Goal: Task Accomplishment & Management: Manage account settings

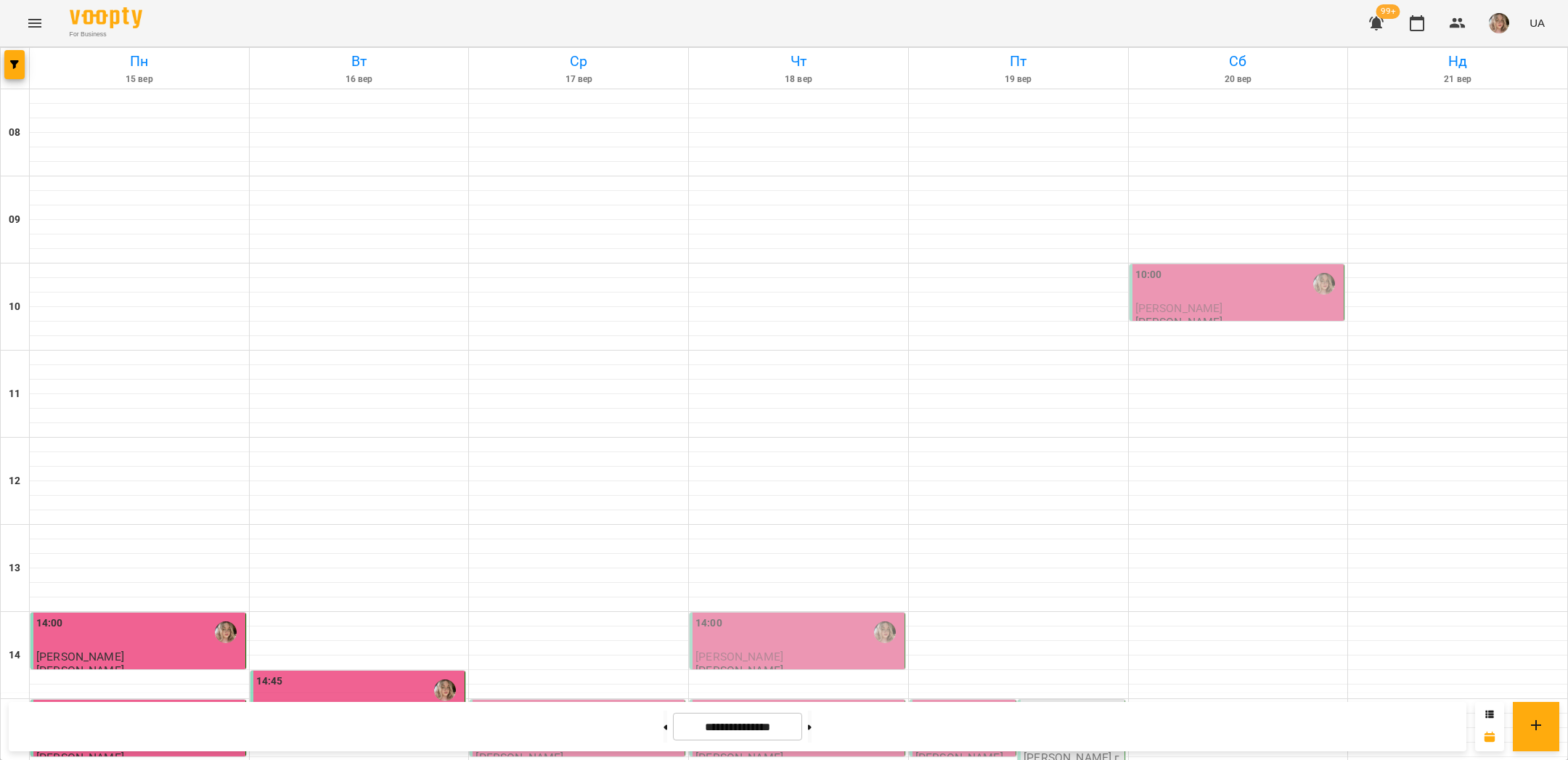
scroll to position [377, 0]
click at [581, 738] on p "[PERSON_NAME]" at bounding box center [578, 744] width 206 height 12
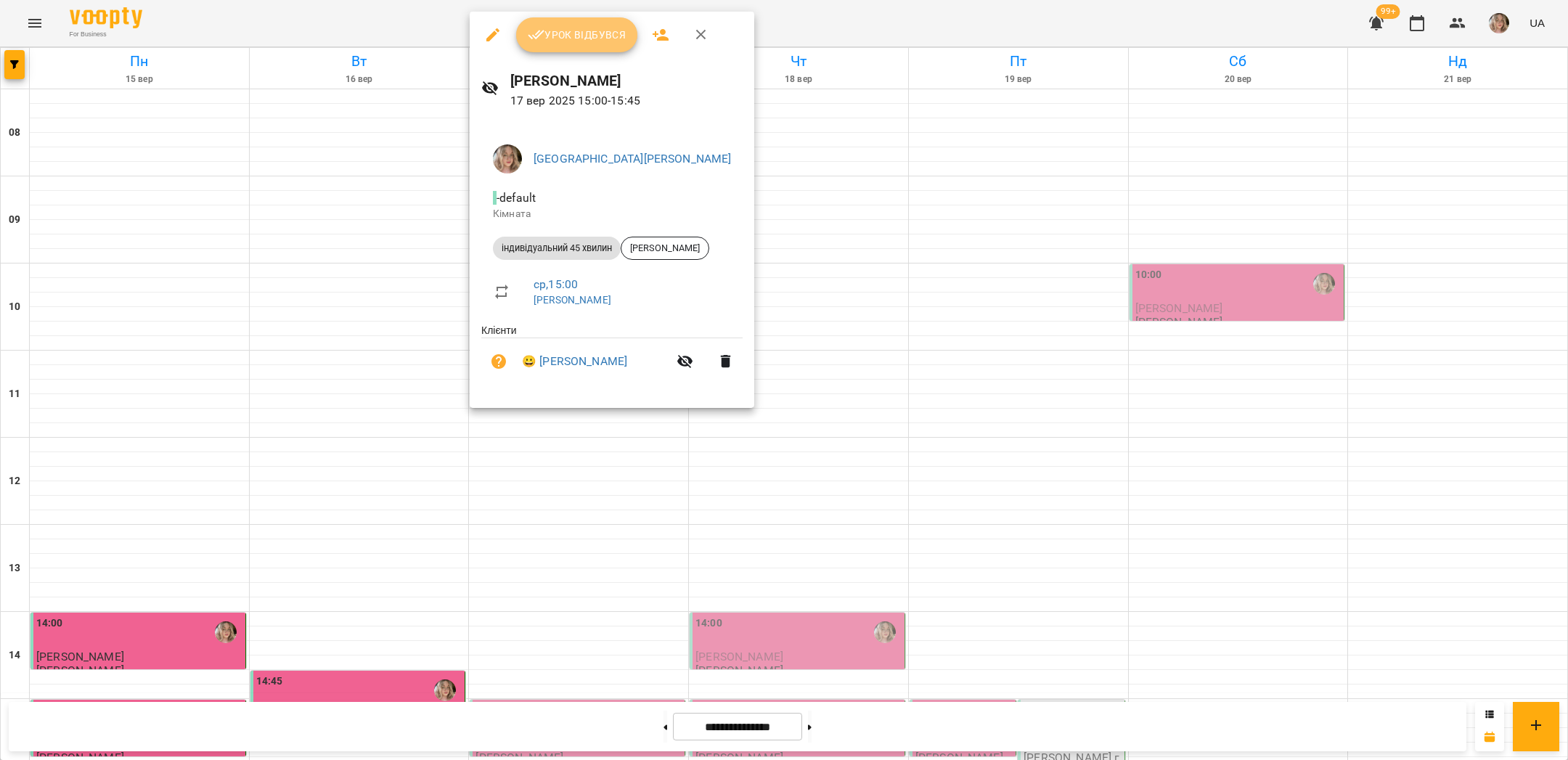
click at [569, 38] on span "Урок відбувся" at bounding box center [577, 35] width 99 height 18
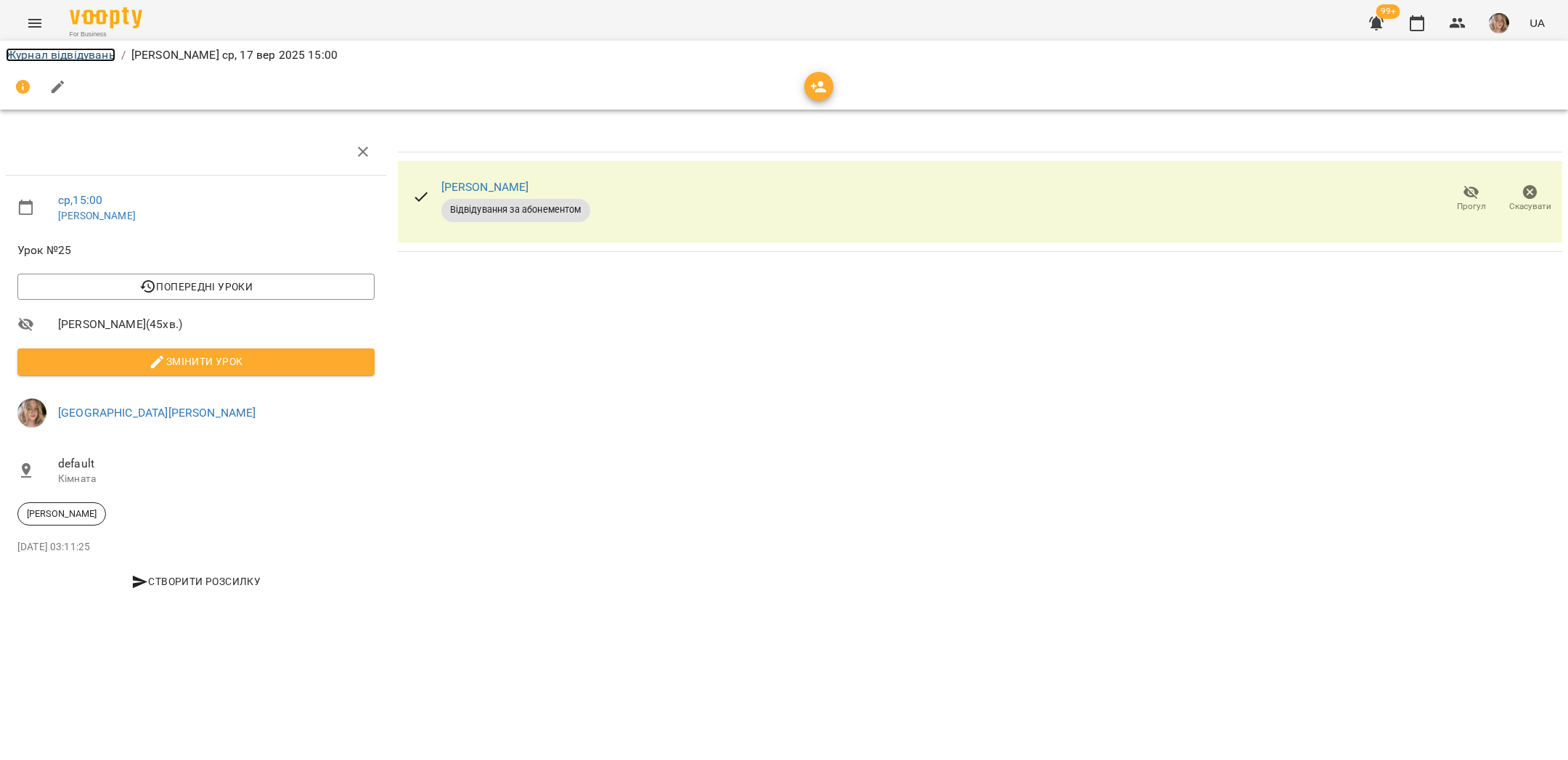
click at [58, 60] on link "Журнал відвідувань" at bounding box center [61, 54] width 110 height 14
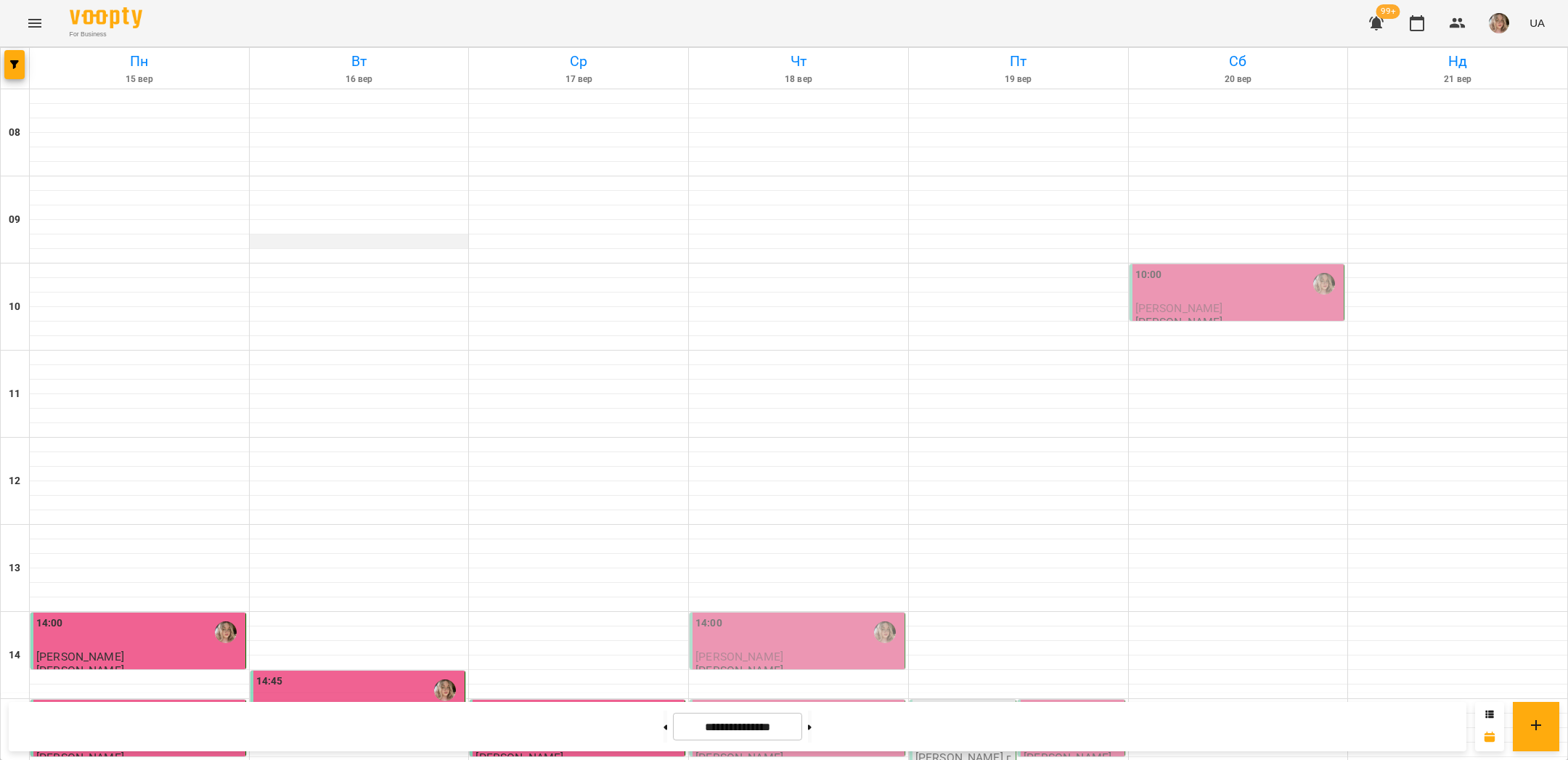
scroll to position [614, 0]
click at [539, 737] on span "[PERSON_NAME]" at bounding box center [519, 744] width 88 height 14
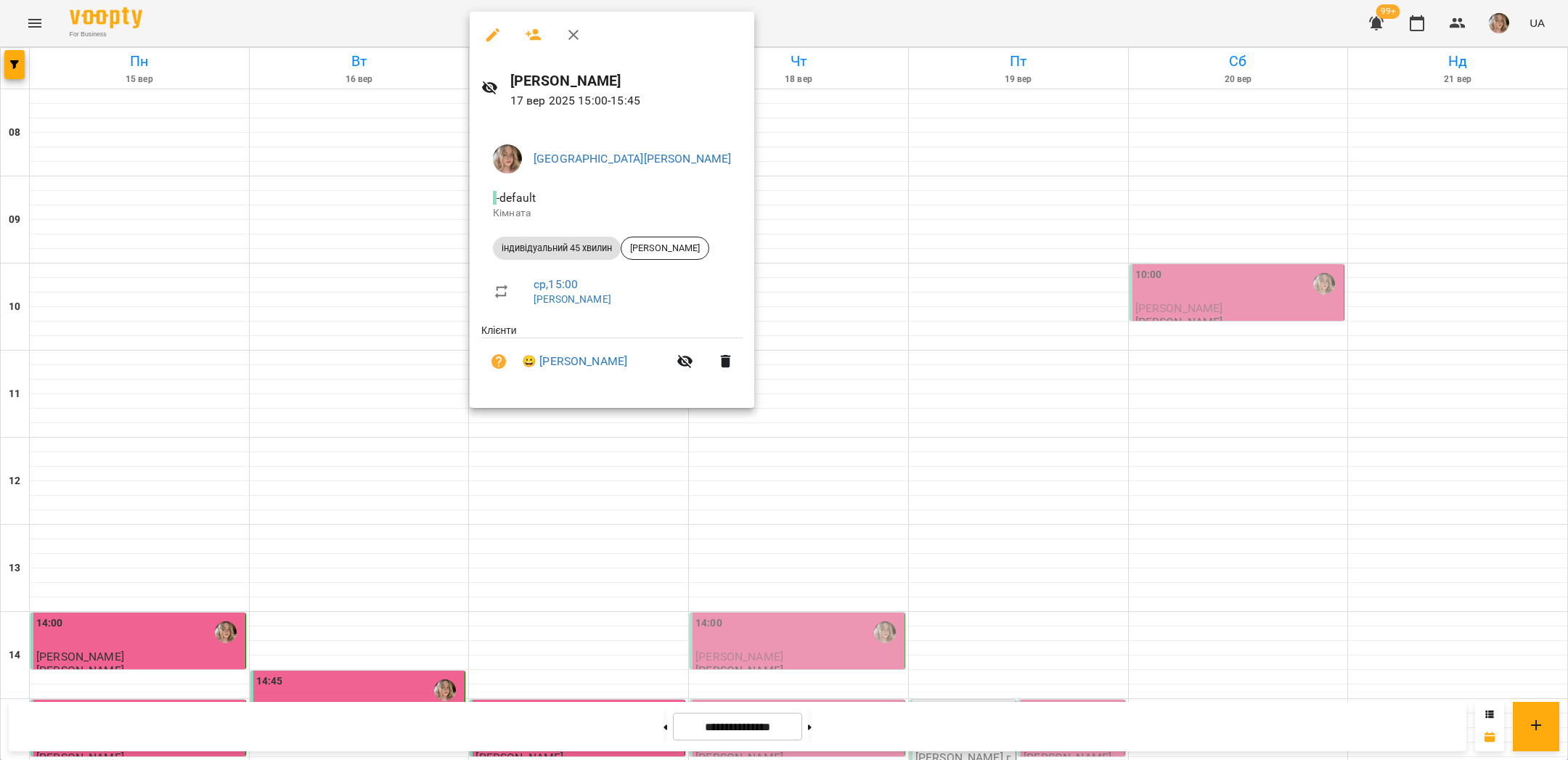
click at [351, 219] on div at bounding box center [784, 380] width 1568 height 760
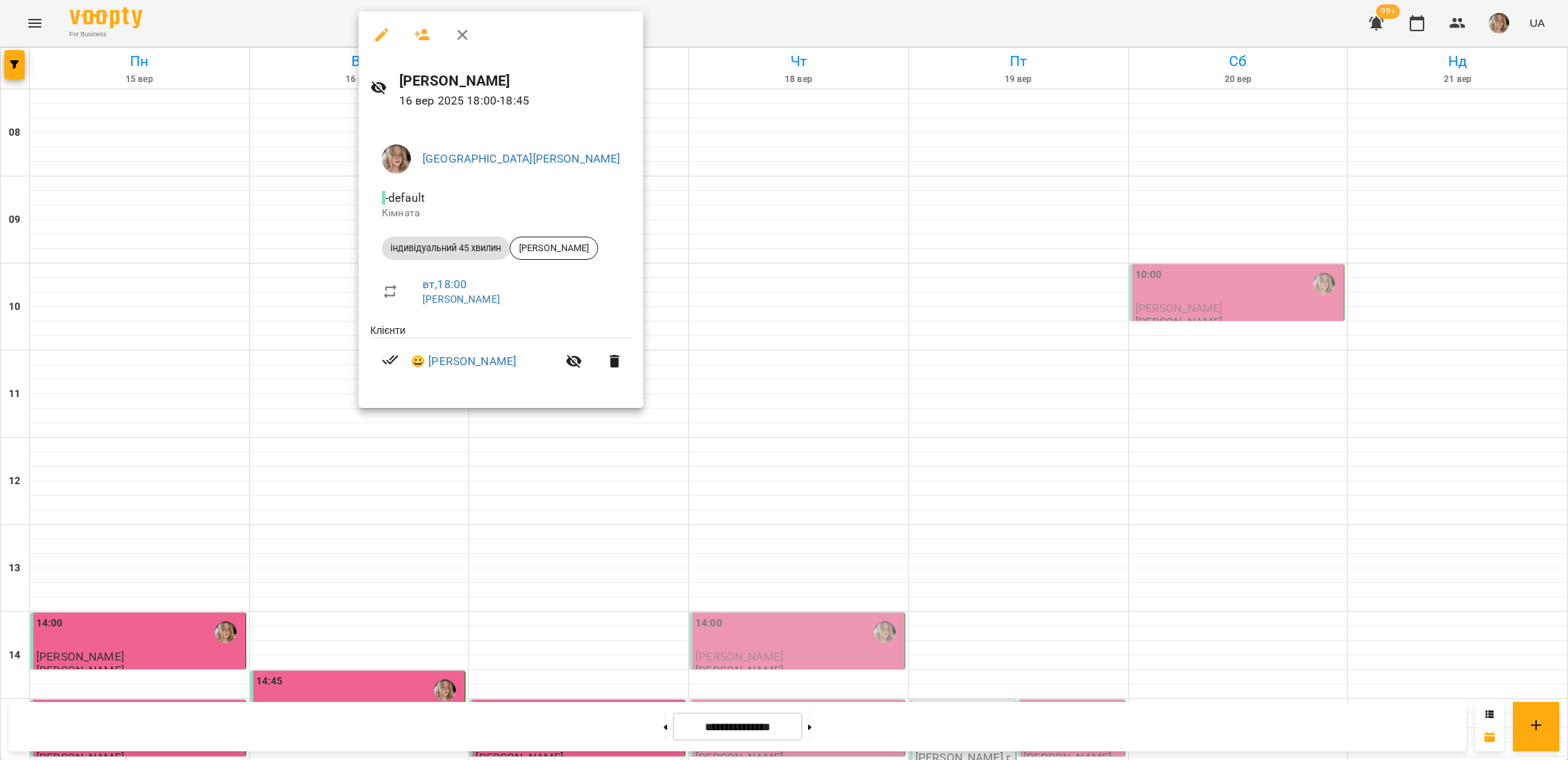
click at [288, 385] on div at bounding box center [784, 380] width 1568 height 760
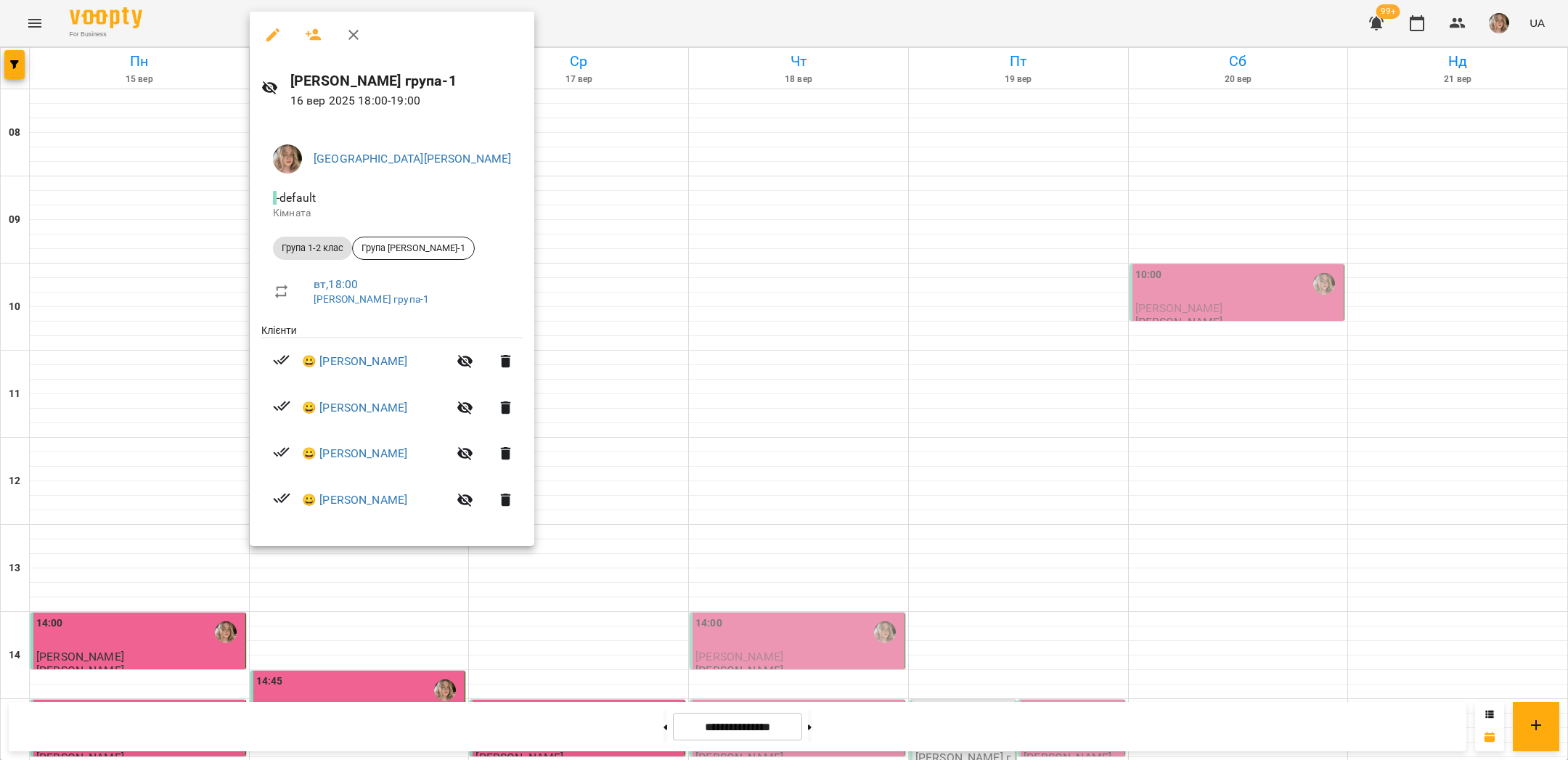
click at [559, 273] on div at bounding box center [784, 380] width 1568 height 760
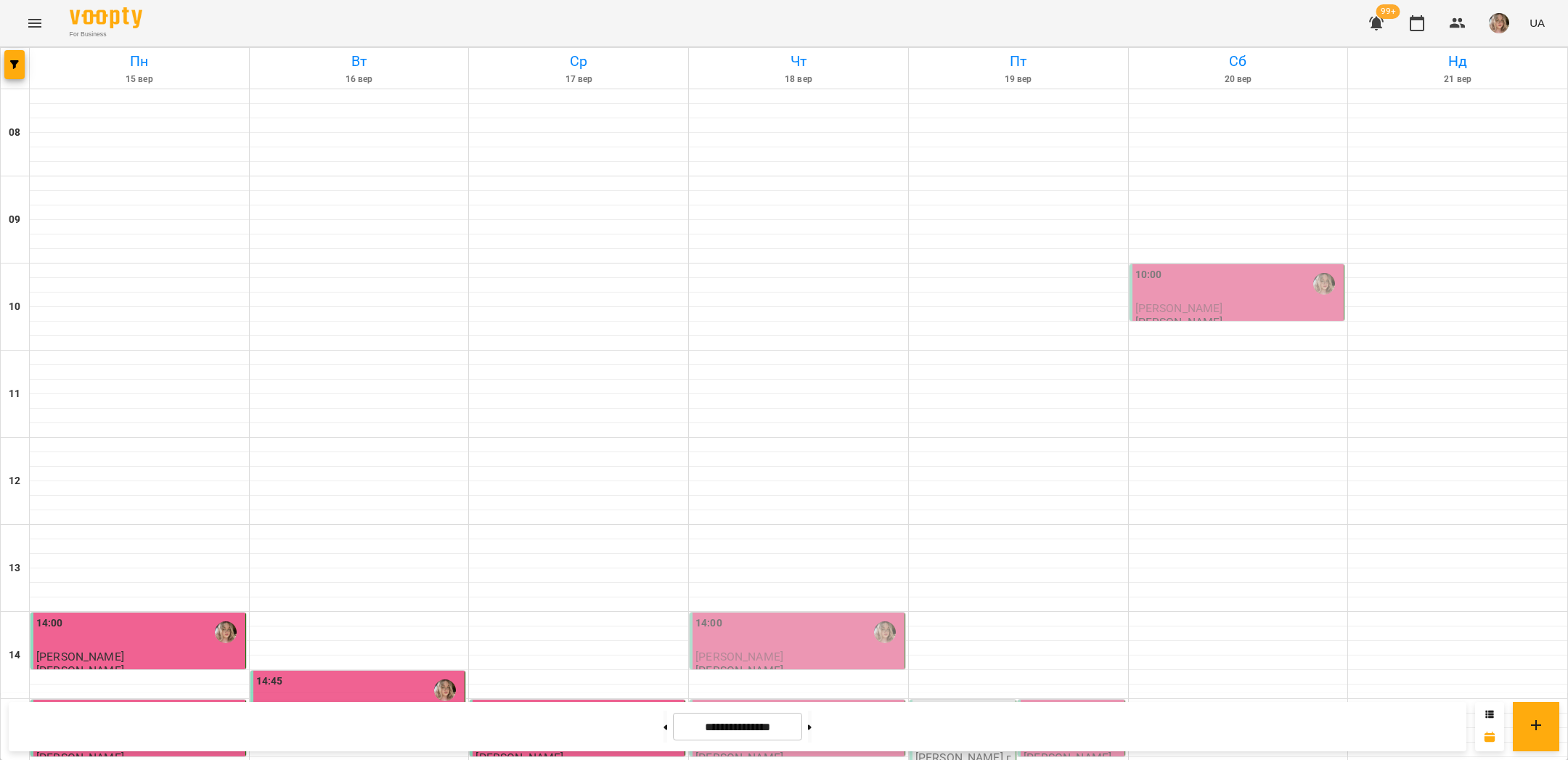
scroll to position [531, 0]
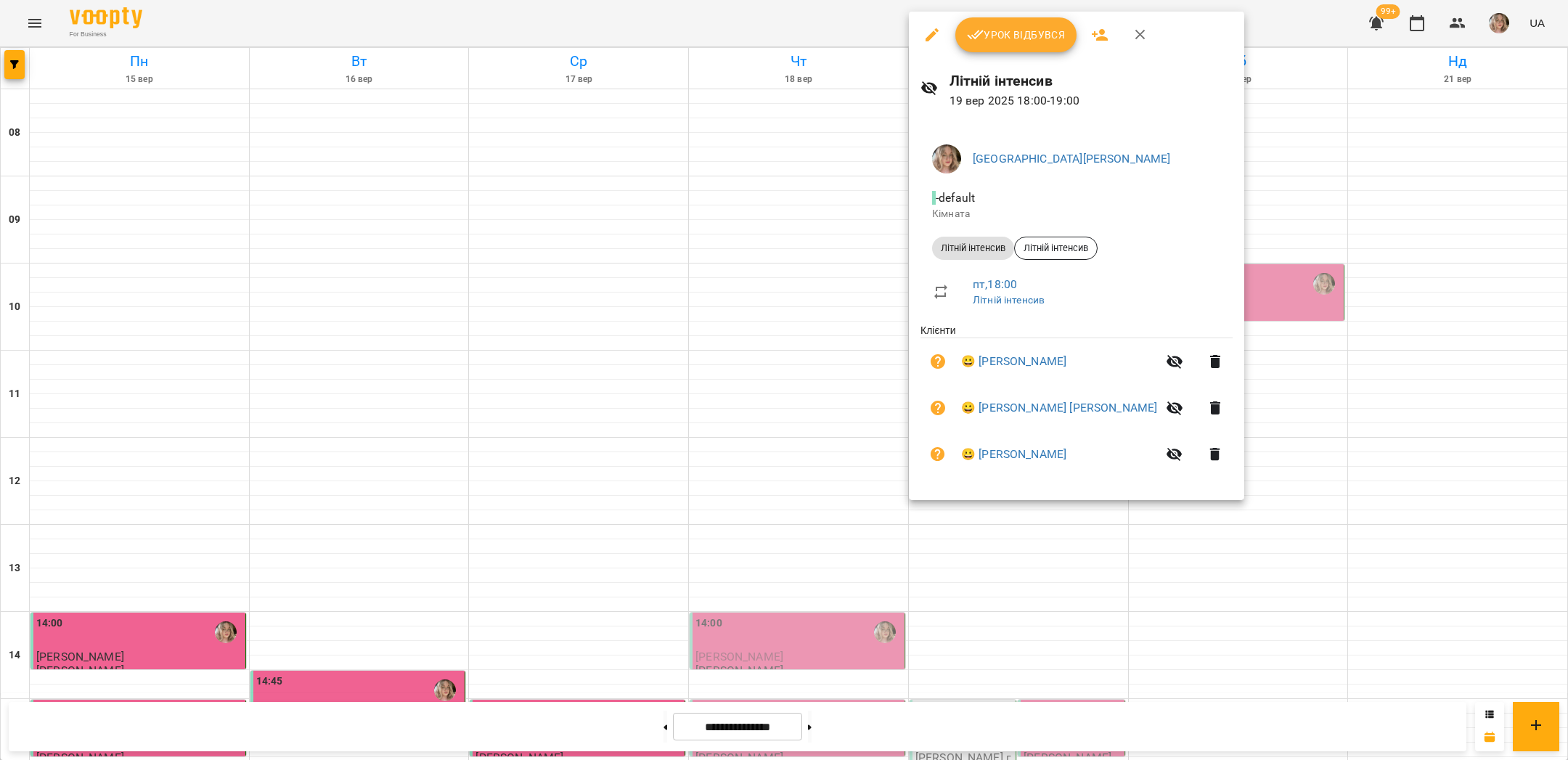
click at [201, 500] on div at bounding box center [784, 380] width 1568 height 760
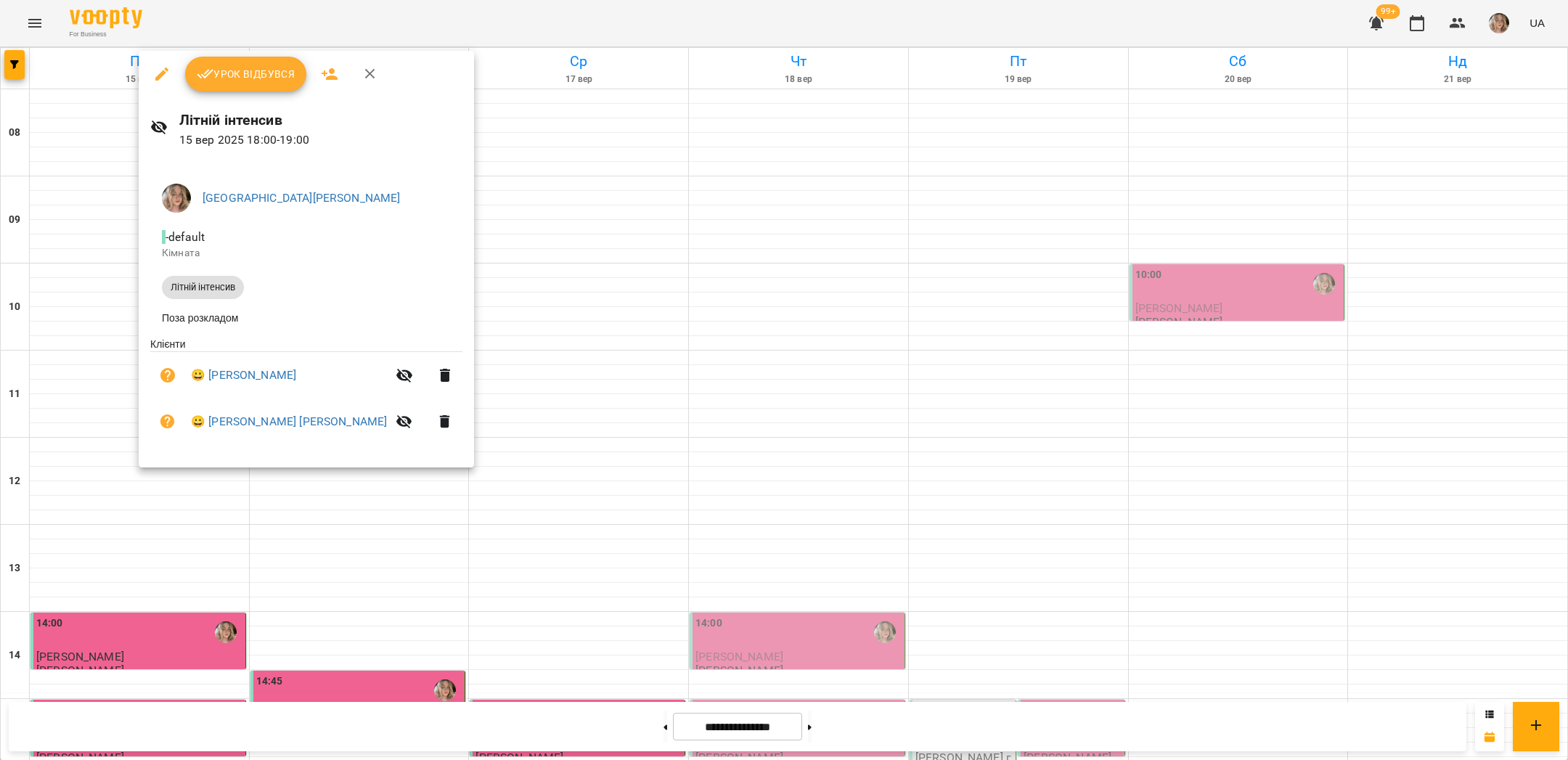
click at [564, 485] on div at bounding box center [784, 380] width 1568 height 760
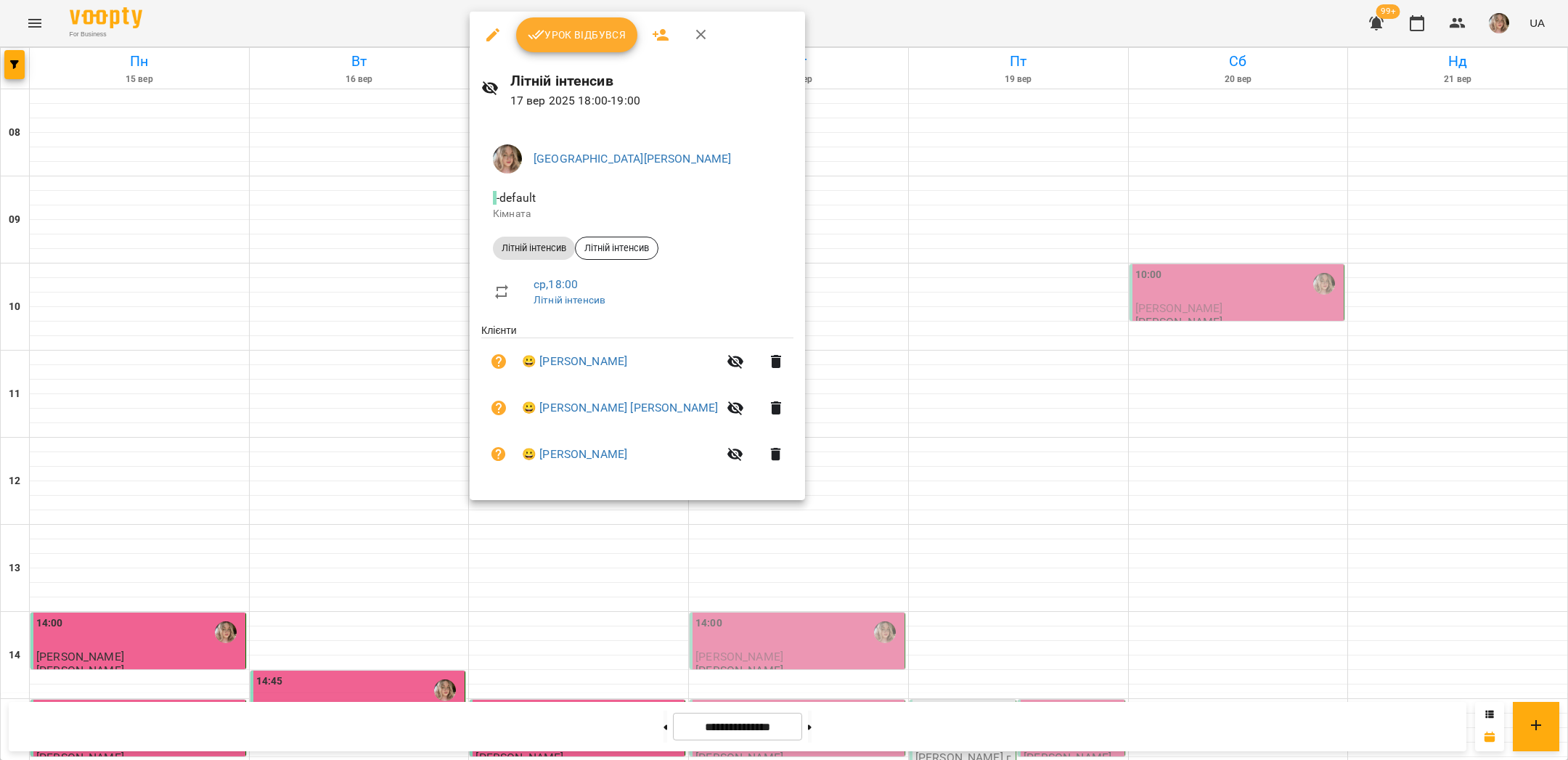
click at [828, 465] on div at bounding box center [784, 380] width 1568 height 760
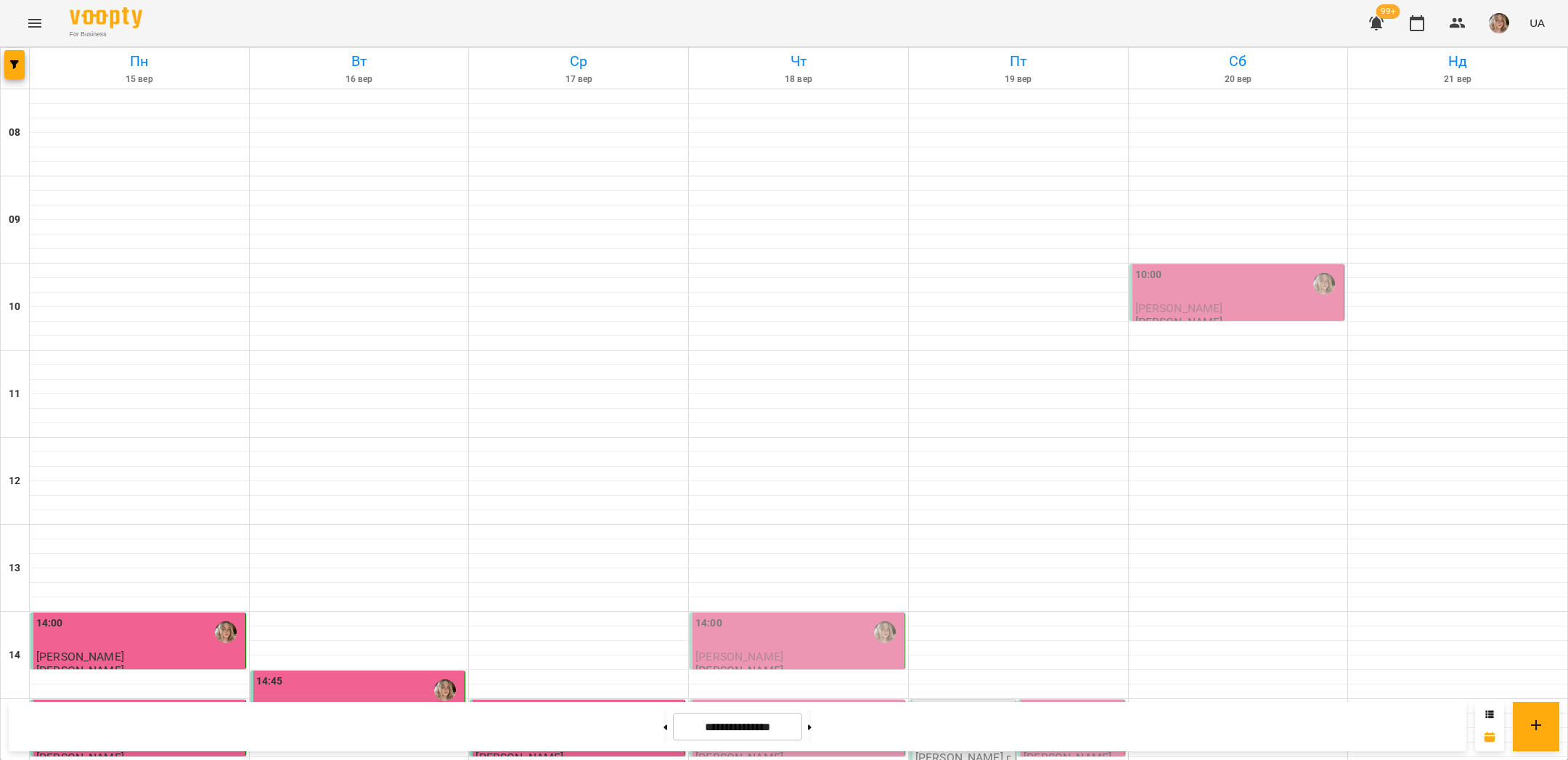
scroll to position [614, 0]
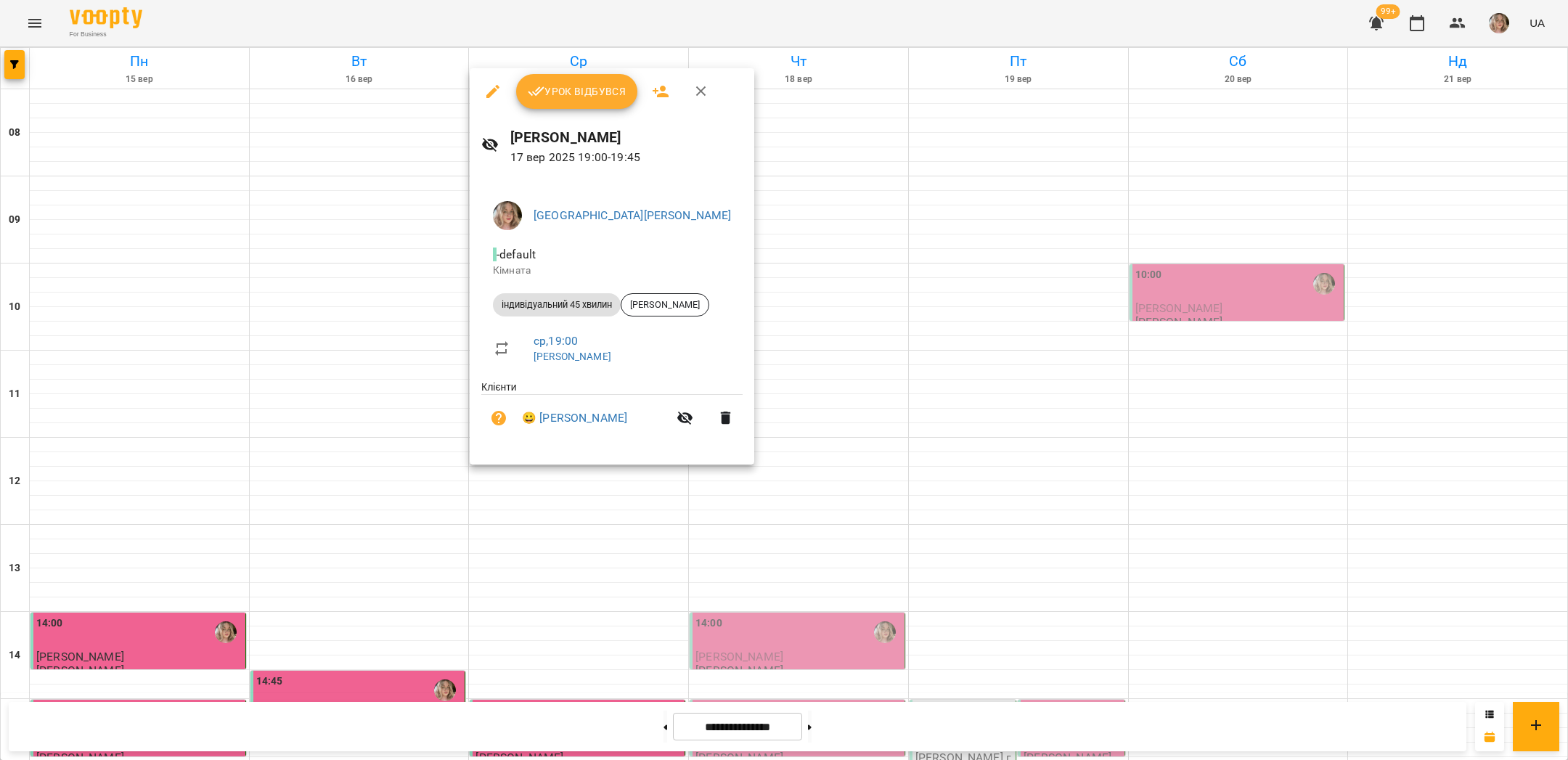
click at [803, 400] on div at bounding box center [784, 380] width 1568 height 760
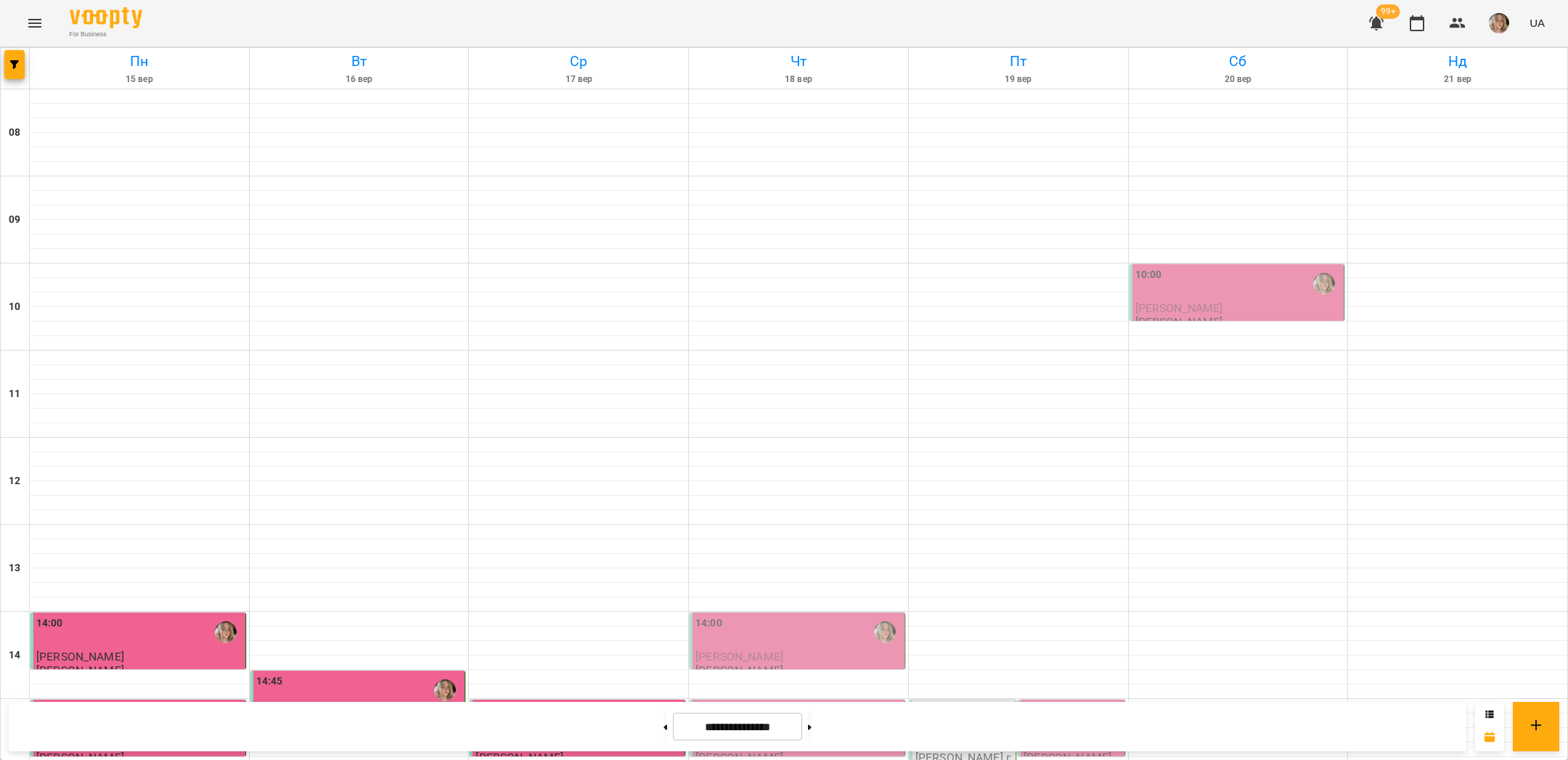
scroll to position [455, 0]
click at [957, 699] on div "15:00 4 [PERSON_NAME] група-1" at bounding box center [963, 742] width 107 height 86
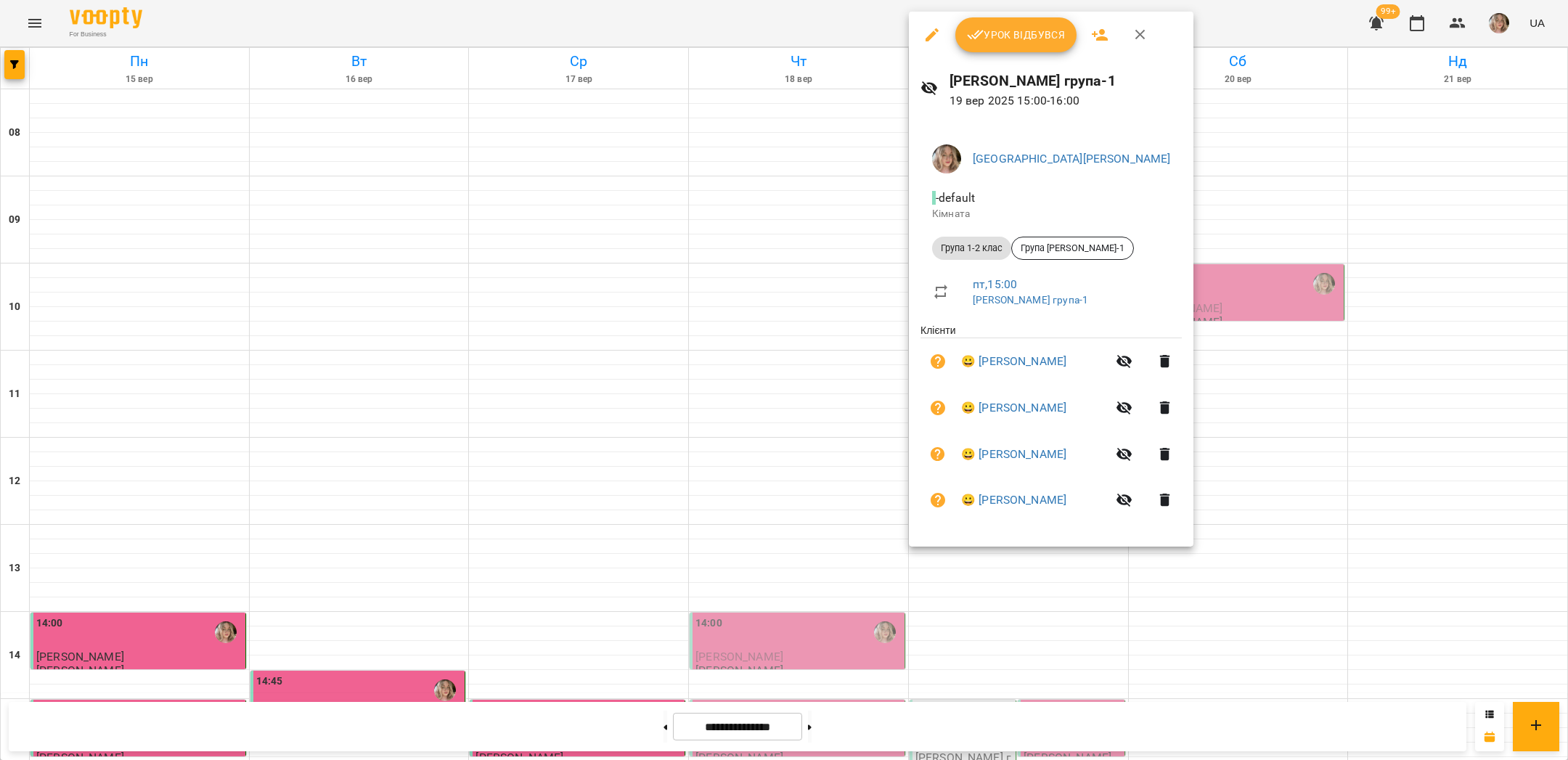
click at [1336, 264] on div at bounding box center [784, 380] width 1568 height 760
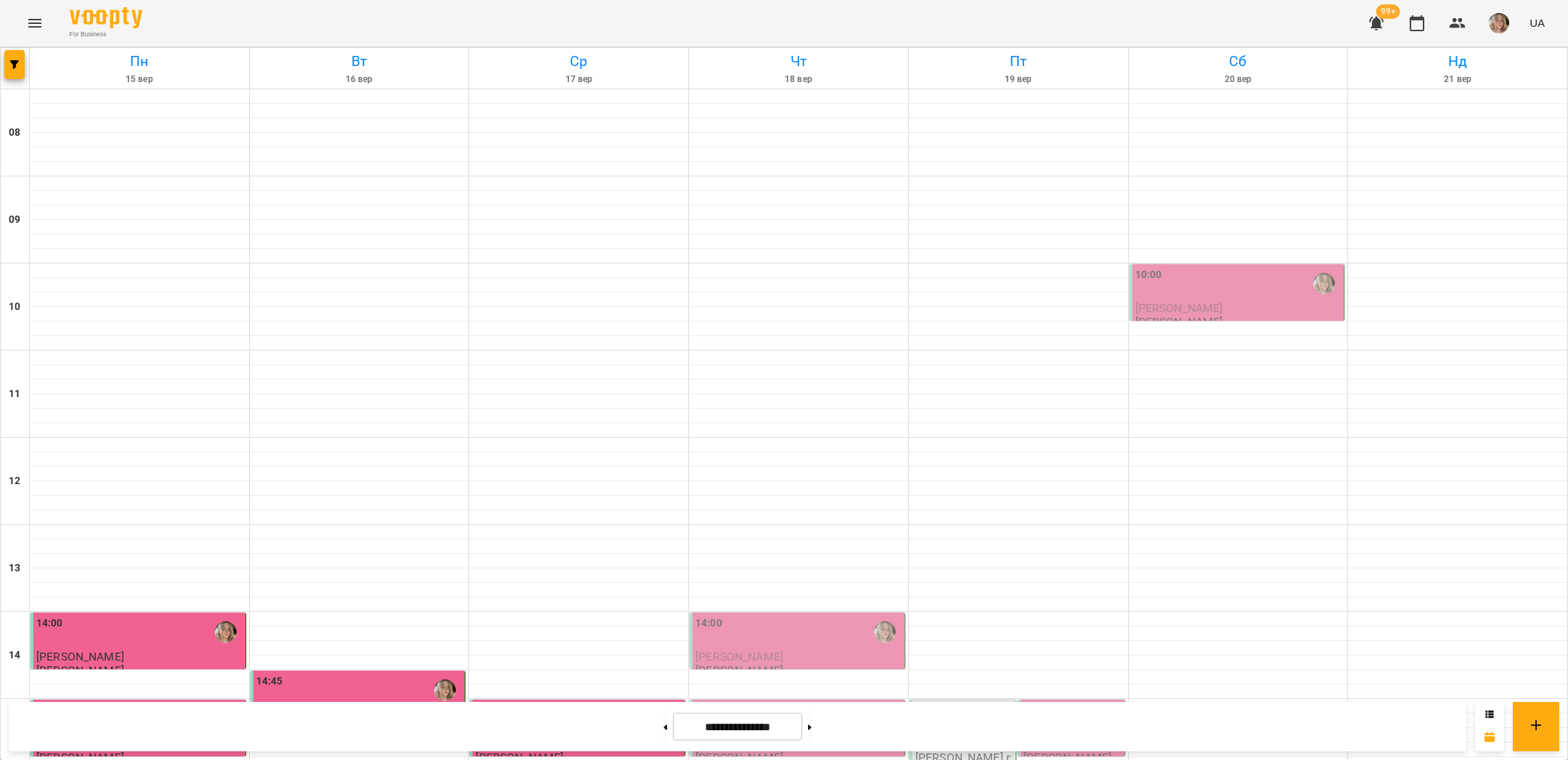
scroll to position [614, 0]
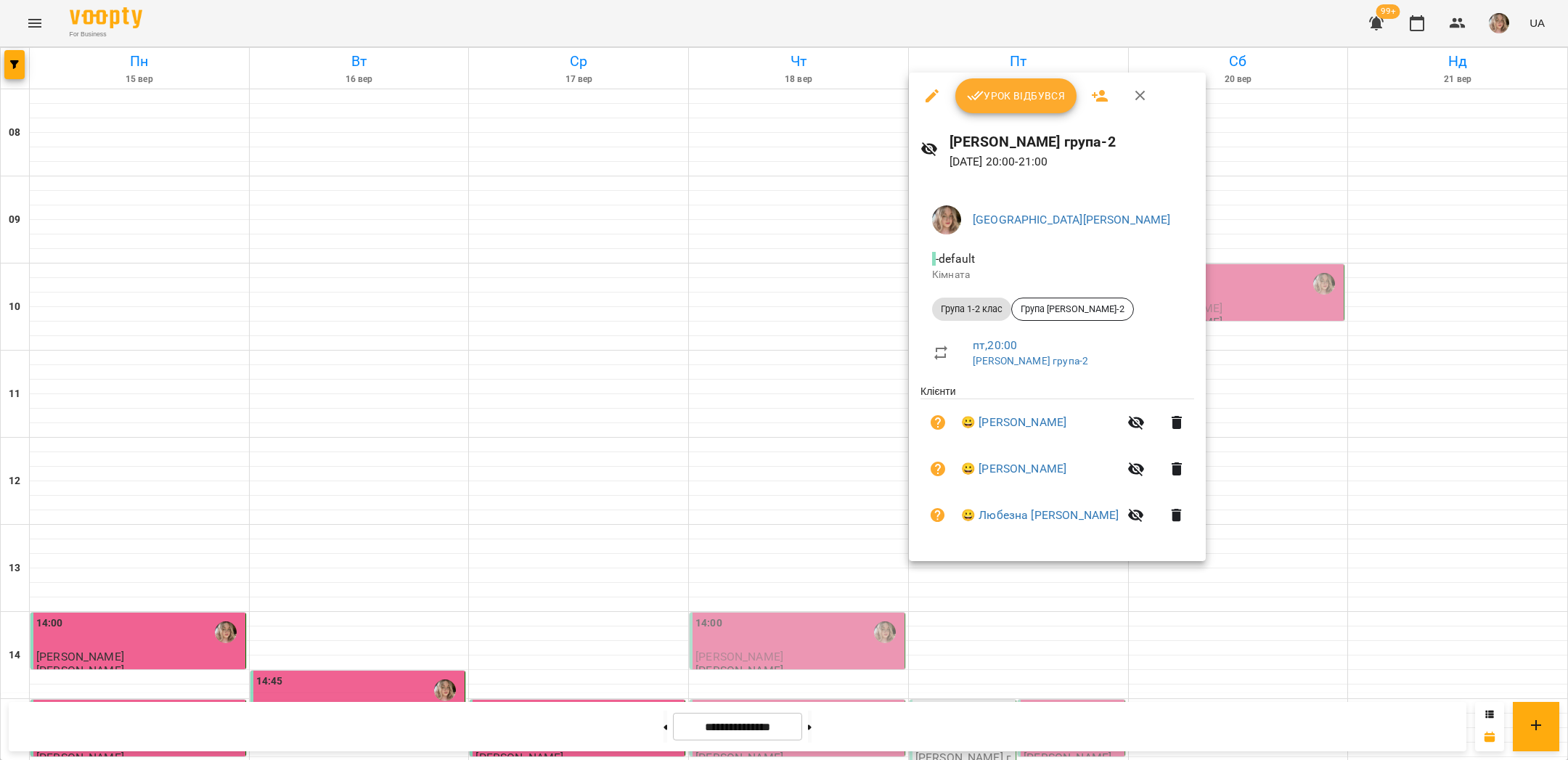
click at [1368, 227] on div at bounding box center [784, 380] width 1568 height 760
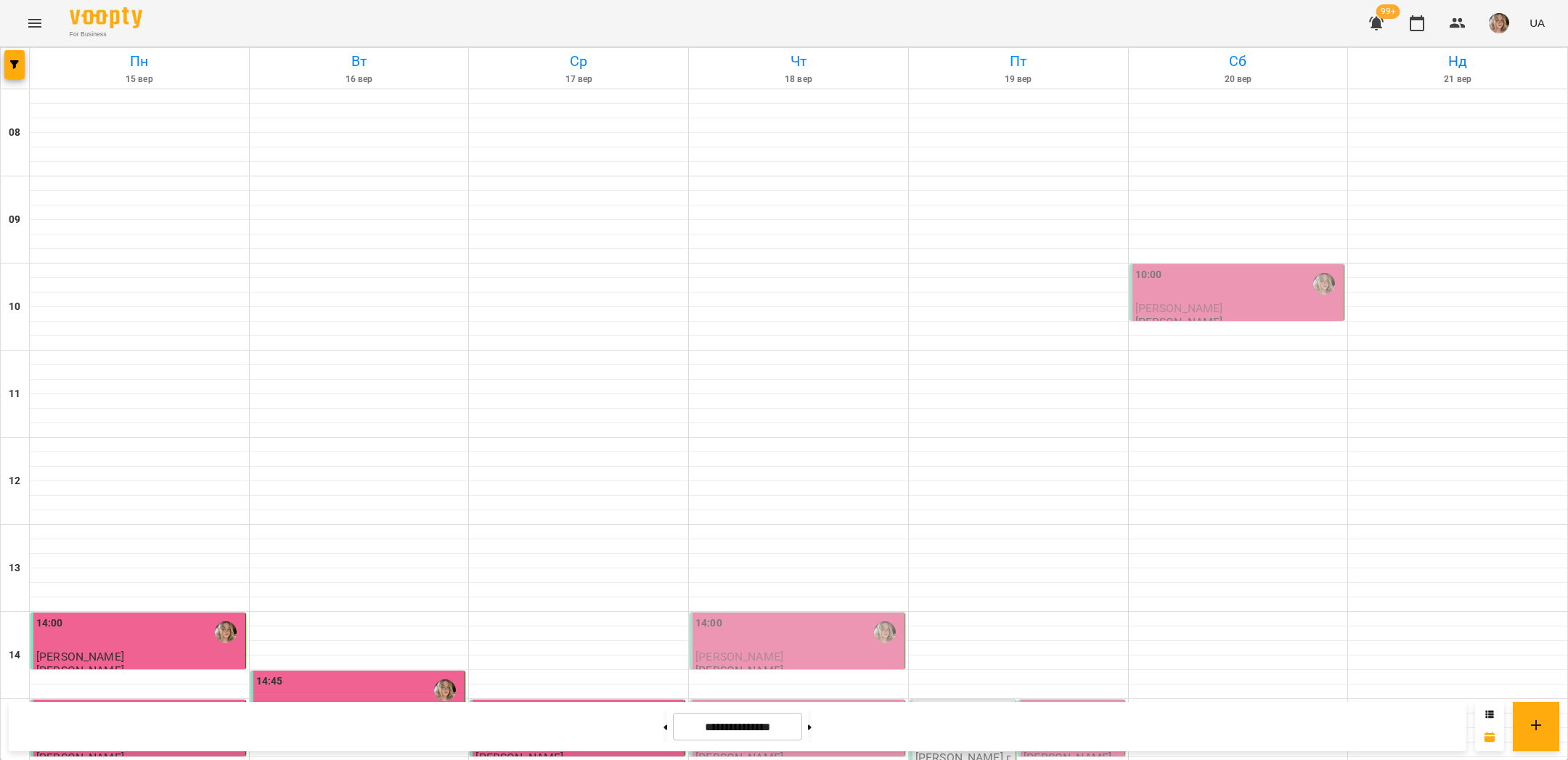
scroll to position [322, 0]
